Goal: Information Seeking & Learning: Check status

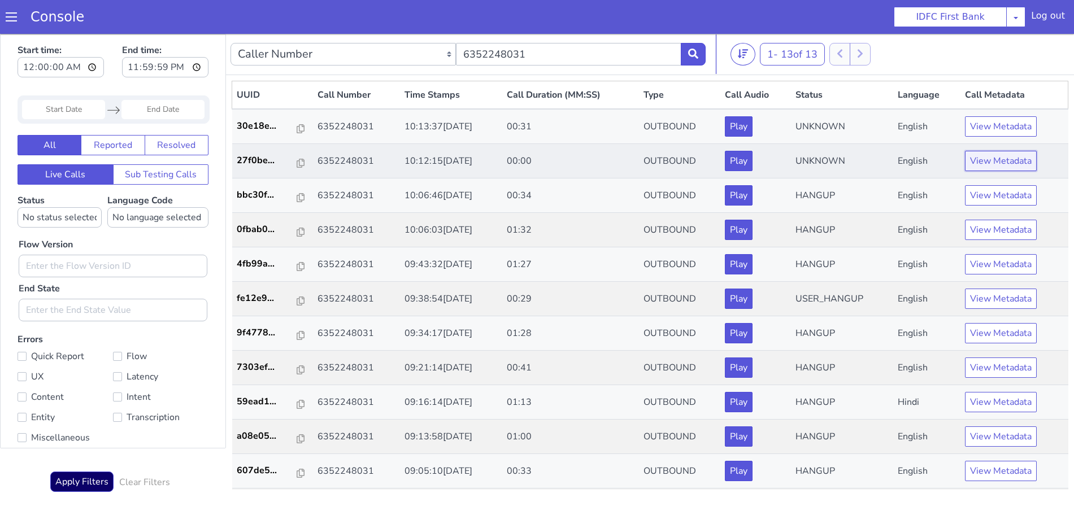
click at [1008, 162] on button "View Metadata" at bounding box center [1001, 161] width 72 height 20
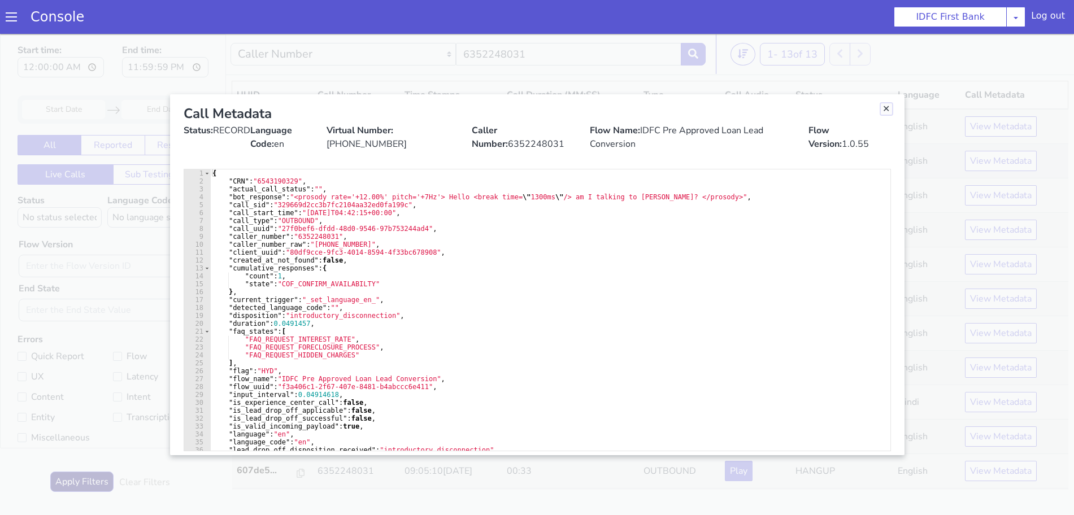
drag, startPoint x: 888, startPoint y: 110, endPoint x: 952, endPoint y: 158, distance: 79.9
click at [888, 110] on link "Close" at bounding box center [886, 108] width 11 height 11
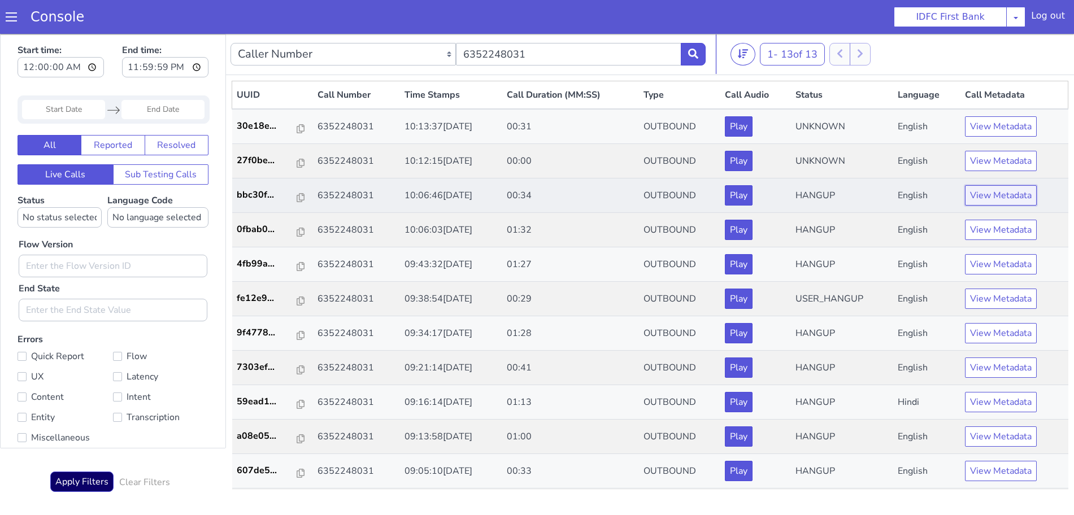
click at [1009, 205] on button "View Metadata" at bounding box center [1001, 195] width 72 height 20
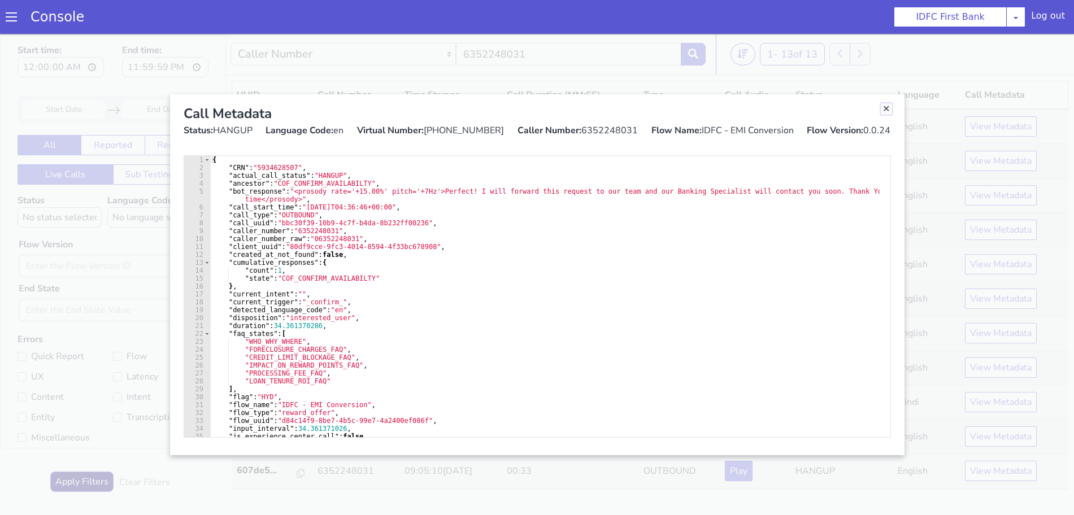
click at [884, 107] on link "Close" at bounding box center [886, 108] width 11 height 11
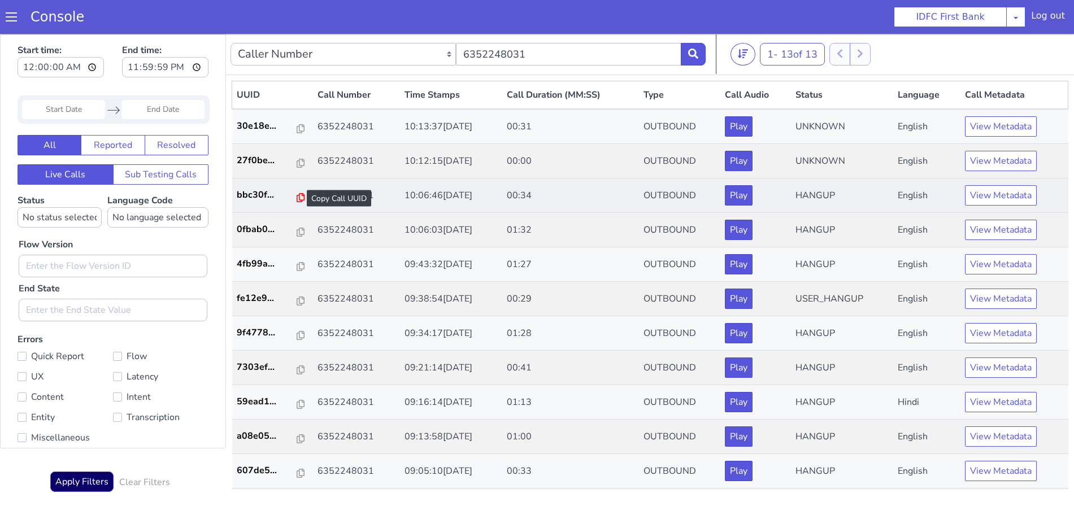
click at [297, 199] on icon at bounding box center [301, 197] width 8 height 9
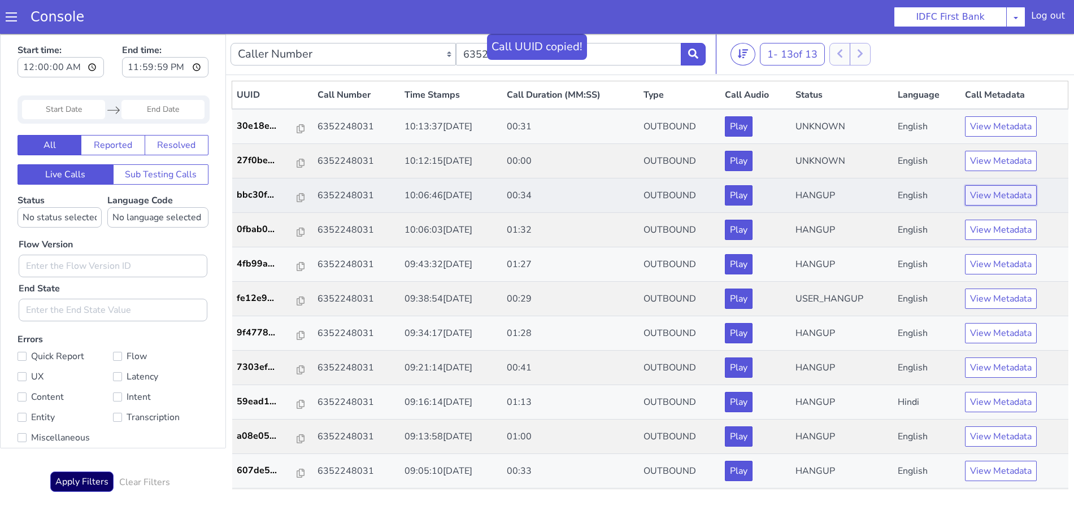
click at [990, 185] on button "View Metadata" at bounding box center [1001, 195] width 72 height 20
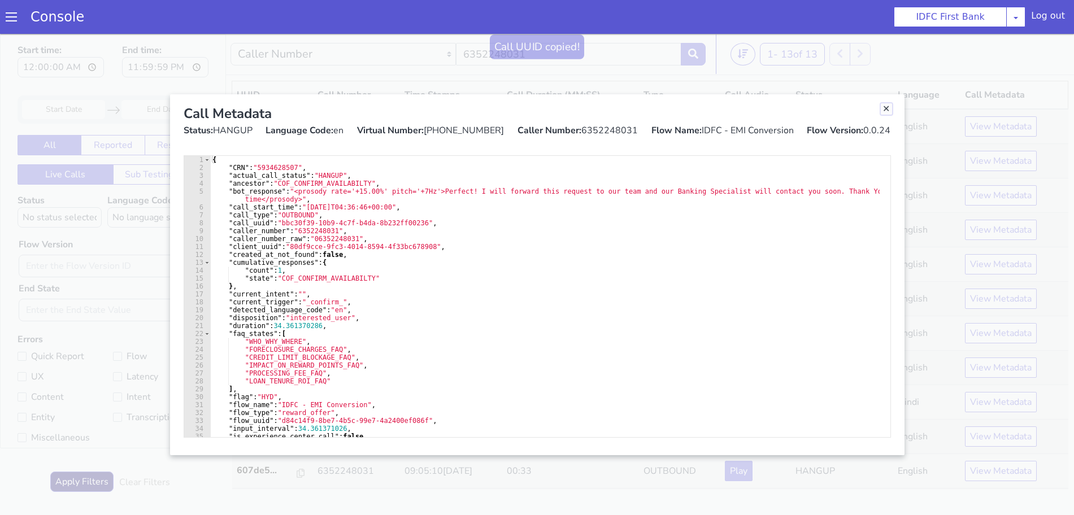
click at [883, 108] on link "Close" at bounding box center [886, 108] width 11 height 11
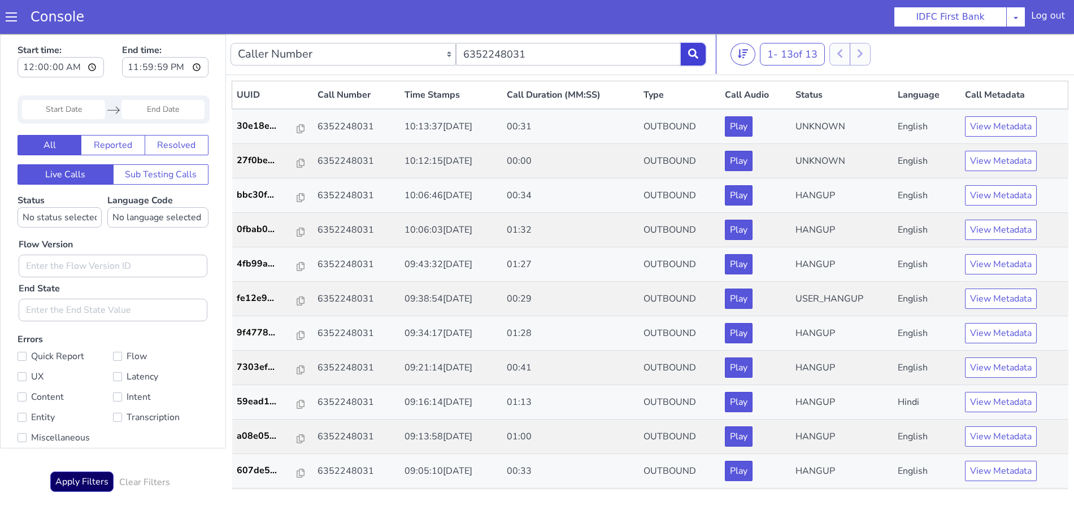
click at [692, 59] on button at bounding box center [693, 54] width 25 height 23
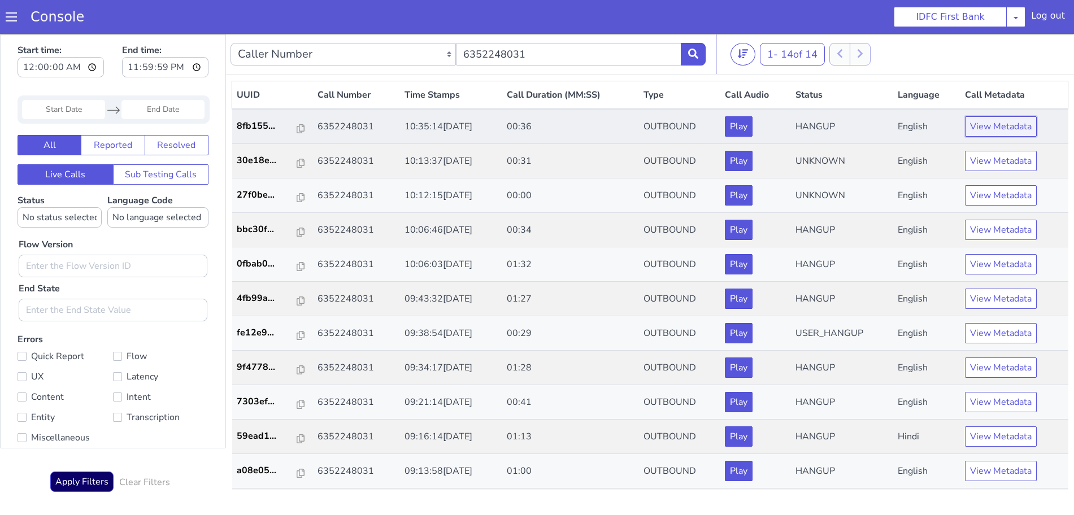
click at [993, 127] on button "View Metadata" at bounding box center [1001, 126] width 72 height 20
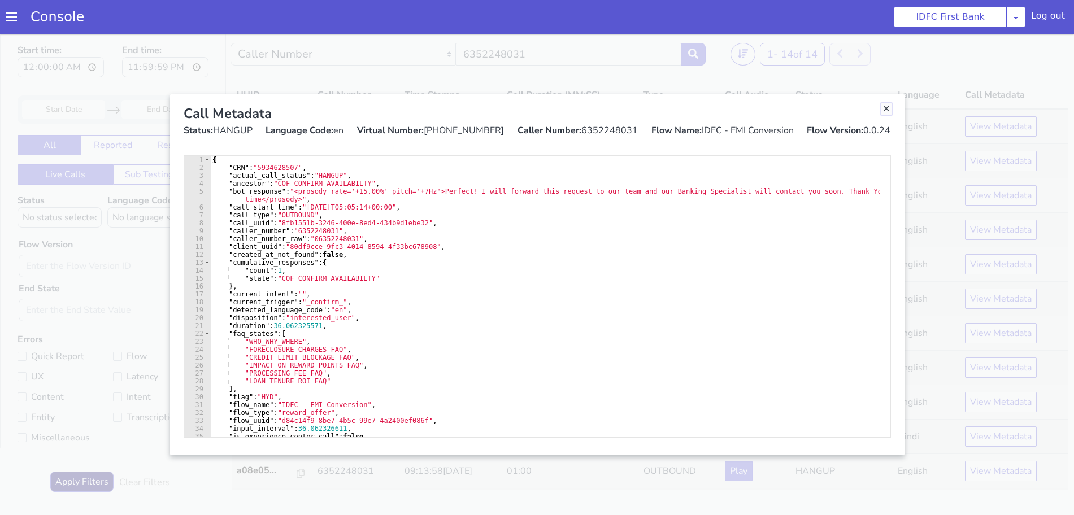
click at [887, 111] on link "Close" at bounding box center [886, 108] width 11 height 11
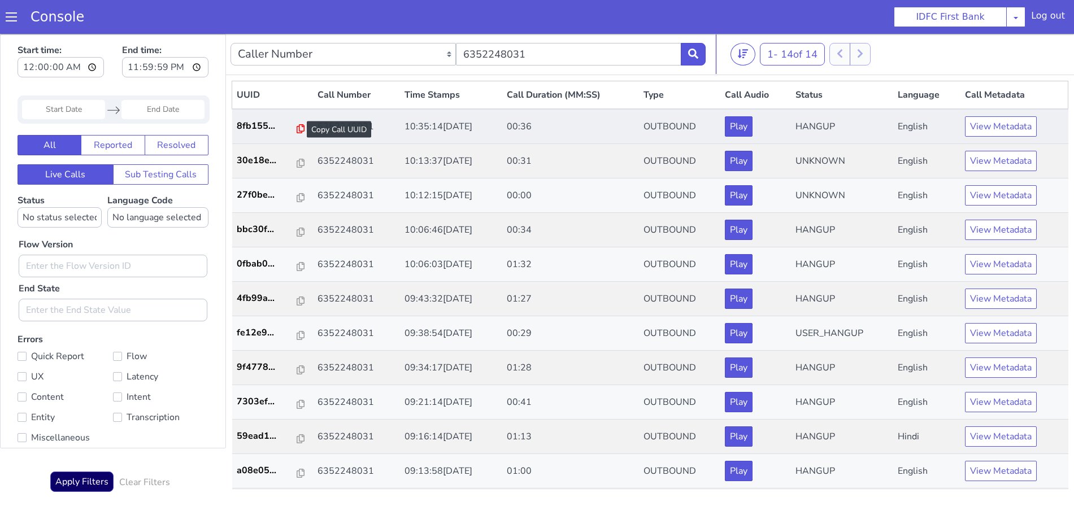
click at [297, 128] on icon at bounding box center [301, 128] width 8 height 9
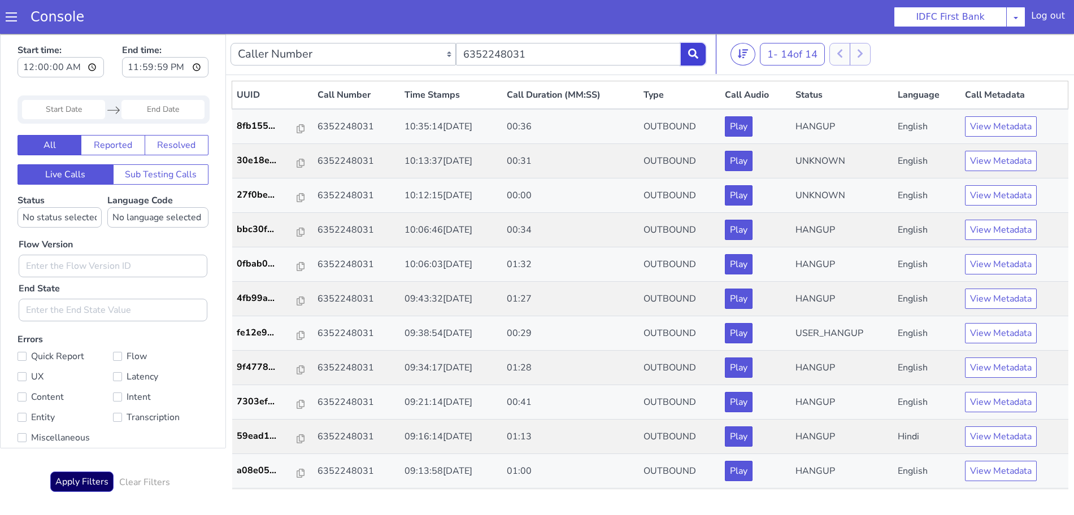
click at [699, 55] on button at bounding box center [693, 54] width 25 height 23
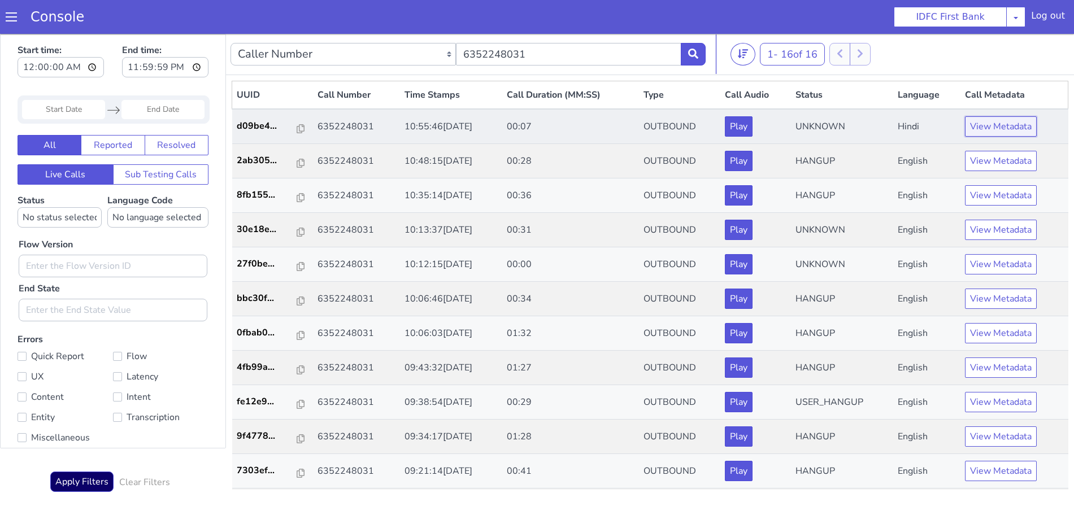
click at [988, 134] on button "View Metadata" at bounding box center [1001, 126] width 72 height 20
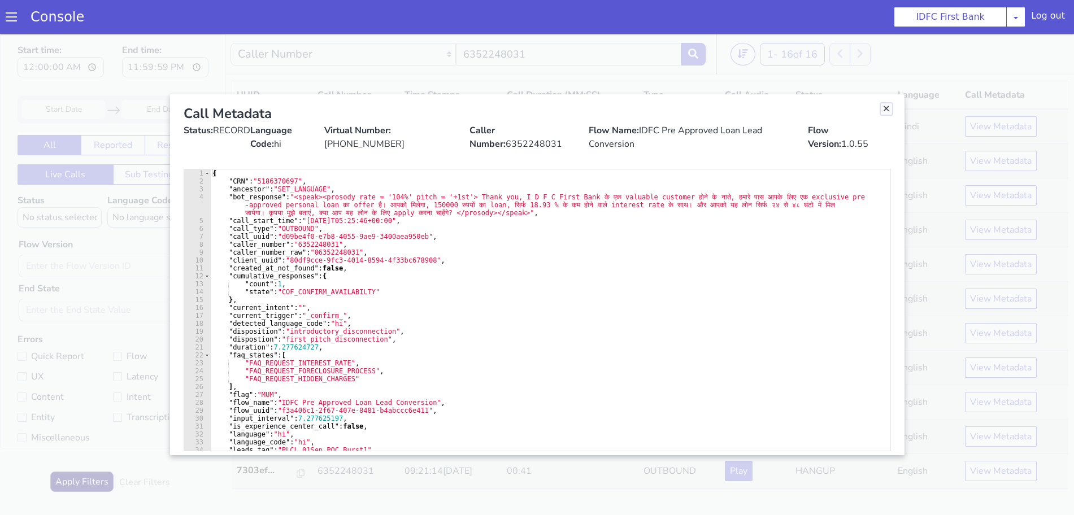
click at [883, 108] on link "Close" at bounding box center [886, 108] width 11 height 11
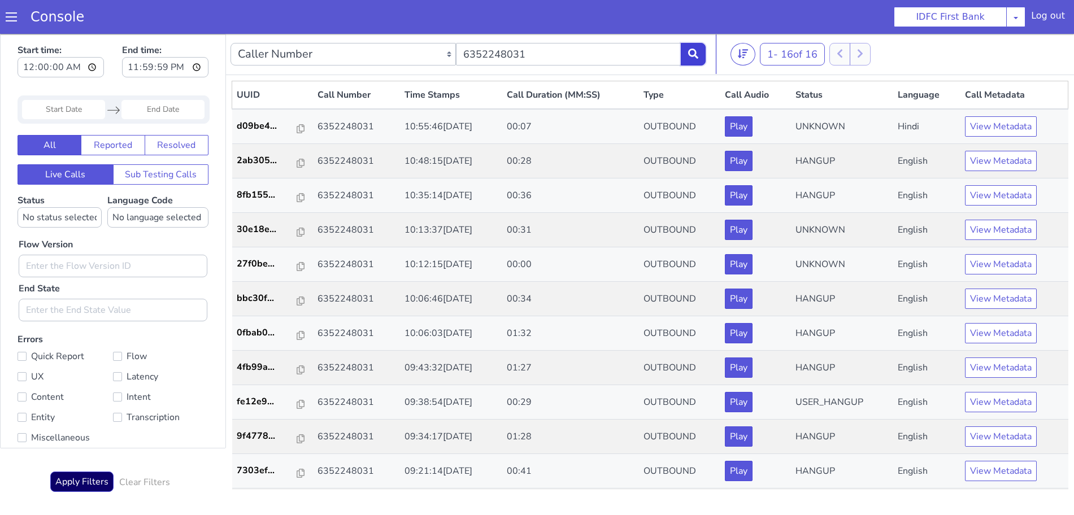
click at [698, 54] on icon at bounding box center [693, 54] width 10 height 10
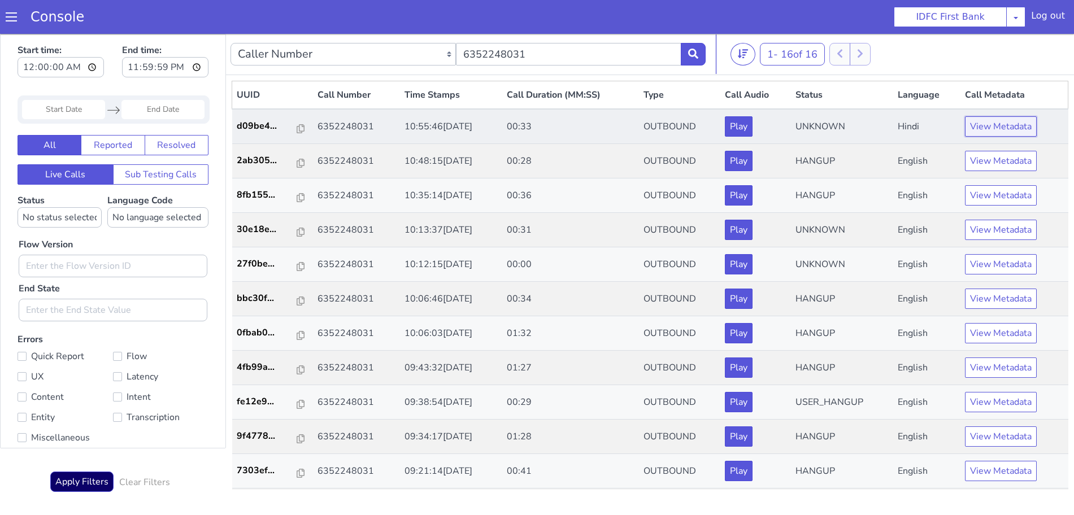
click at [974, 125] on button "View Metadata" at bounding box center [1001, 126] width 72 height 20
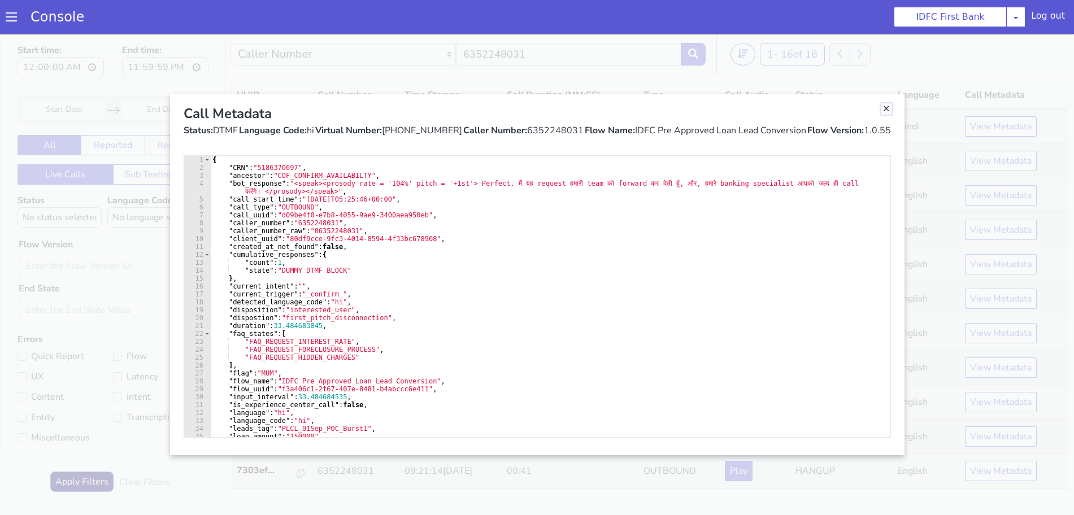
click at [887, 107] on link "Close" at bounding box center [886, 108] width 11 height 11
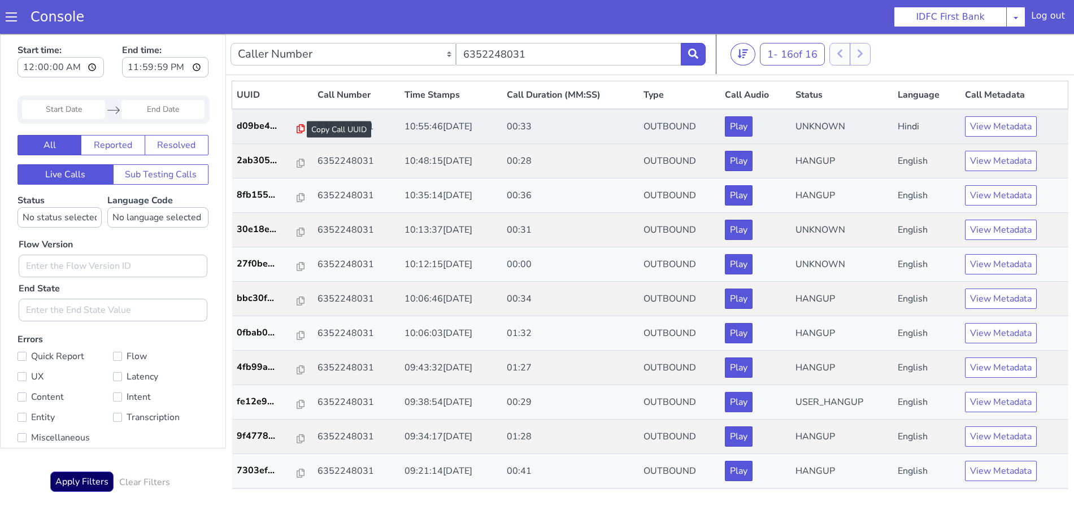
click at [297, 127] on icon at bounding box center [301, 128] width 8 height 9
